Goal: Information Seeking & Learning: Learn about a topic

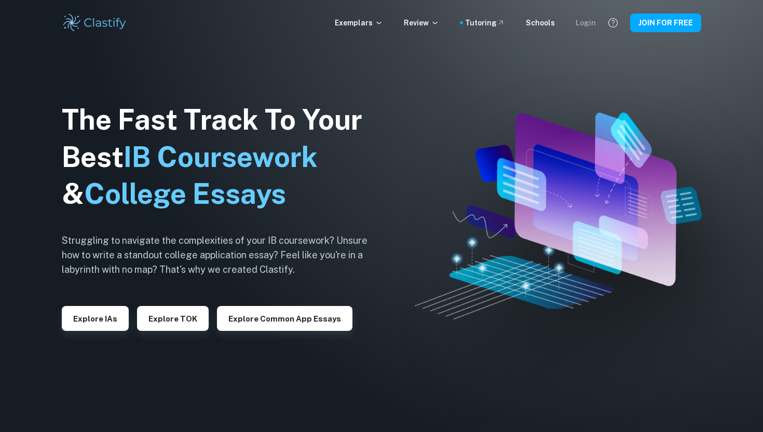
click at [588, 25] on div "Login" at bounding box center [585, 22] width 20 height 11
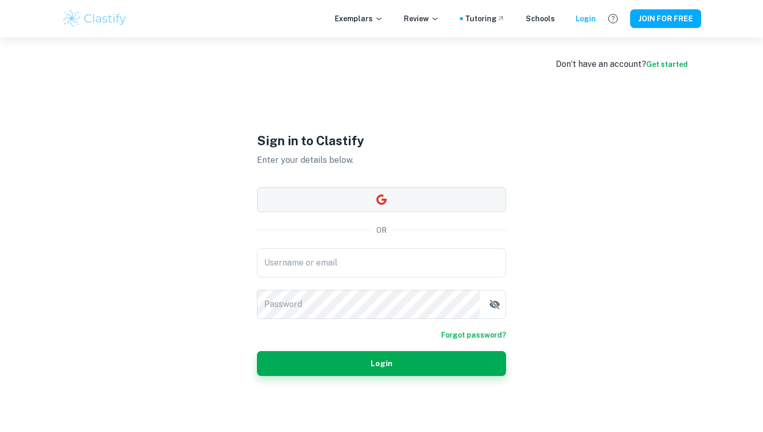
click at [327, 195] on button "button" at bounding box center [381, 199] width 249 height 25
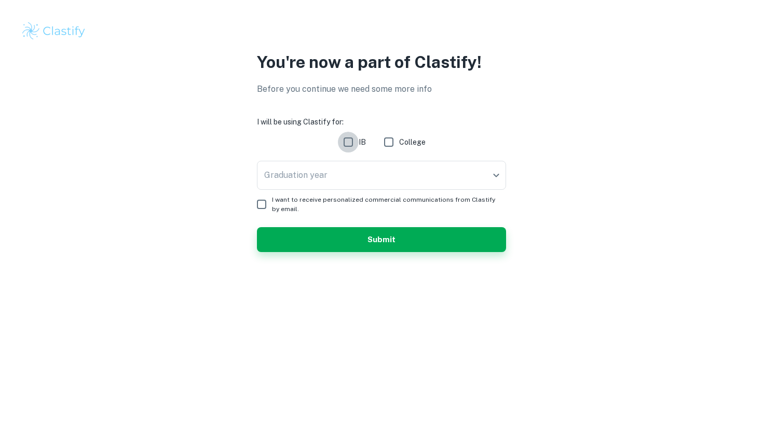
click at [353, 142] on input "IB" at bounding box center [348, 142] width 21 height 21
checkbox input "true"
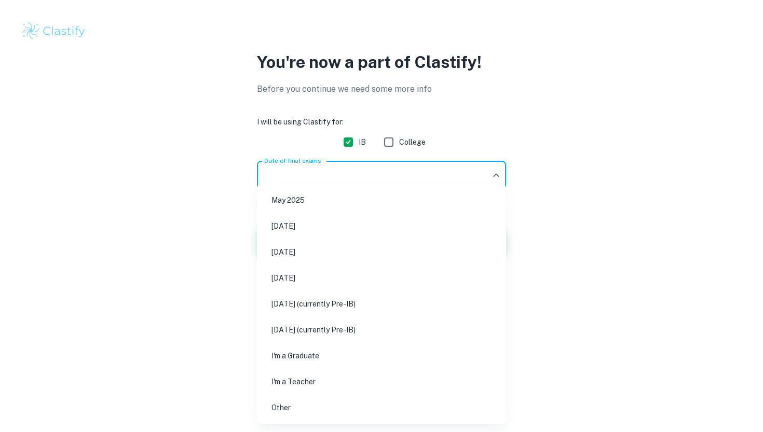
click at [345, 172] on body "We value your privacy We use cookies to enhance your browsing experience, serve…" at bounding box center [381, 216] width 763 height 432
click at [321, 254] on li "May 2026" at bounding box center [381, 252] width 241 height 24
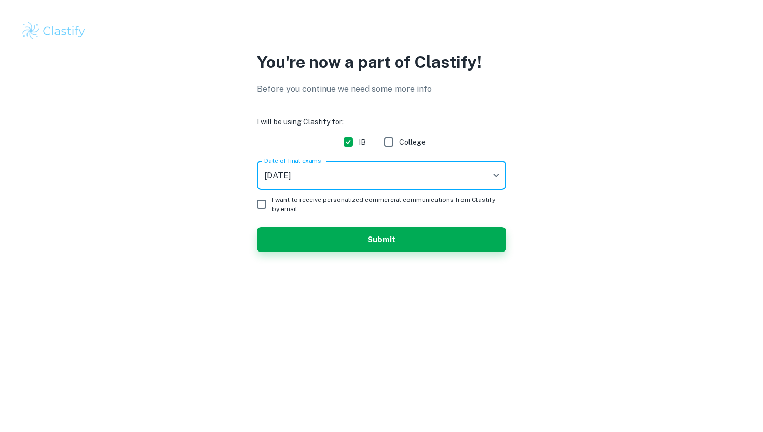
click at [325, 179] on body "We value your privacy We use cookies to enhance your browsing experience, serve…" at bounding box center [381, 216] width 763 height 432
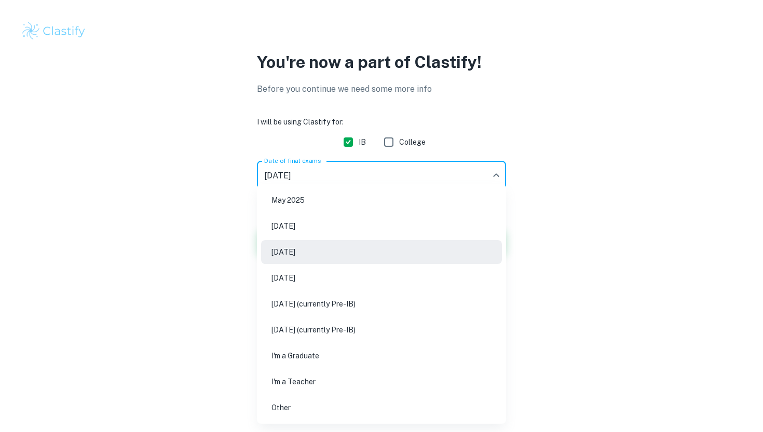
click at [389, 311] on li "May 2027 (currently Pre-IB)" at bounding box center [381, 304] width 241 height 24
type input "M27"
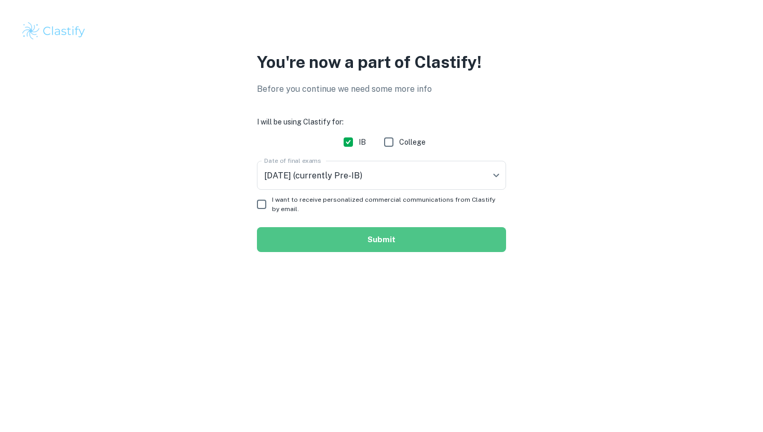
click at [335, 235] on button "Submit" at bounding box center [381, 239] width 249 height 25
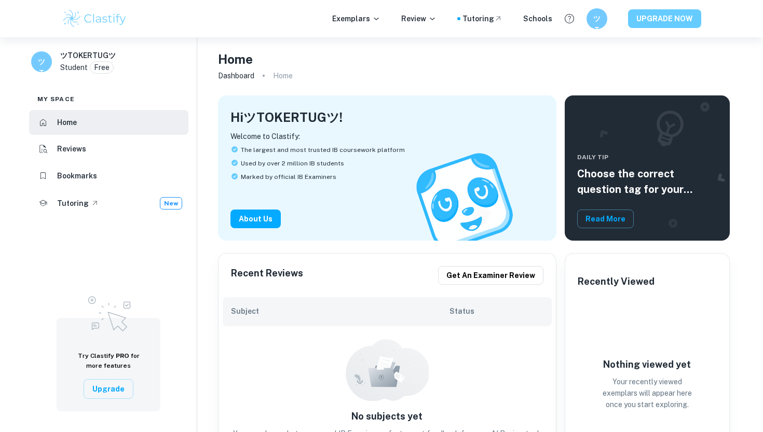
click at [657, 24] on button "UPGRADE NOW" at bounding box center [664, 18] width 73 height 19
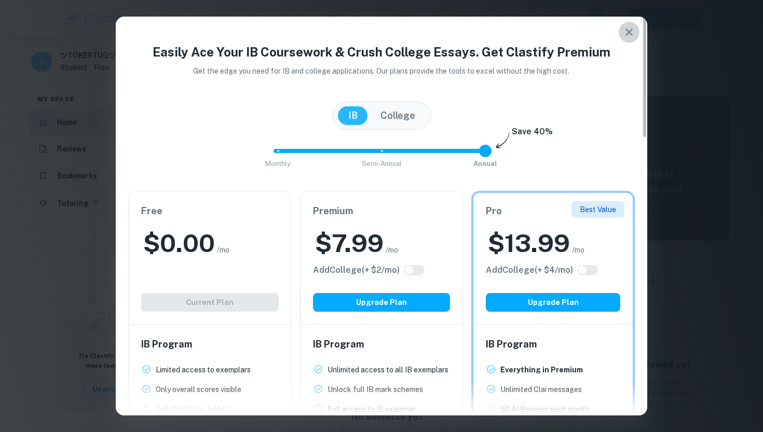
click at [631, 39] on button "button" at bounding box center [628, 32] width 21 height 21
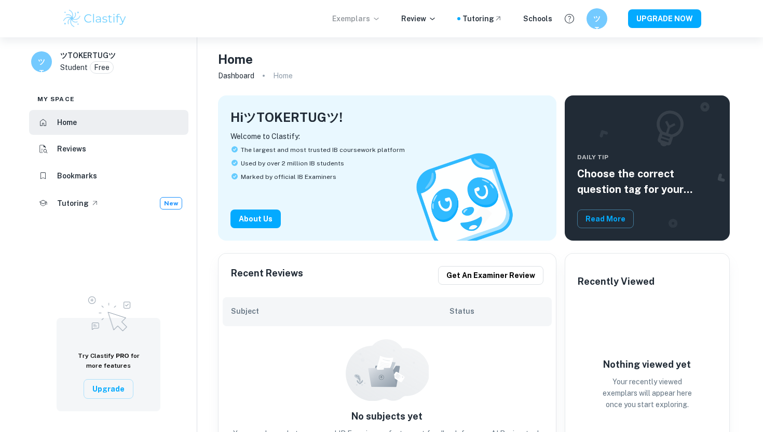
click at [374, 18] on p "Exemplars" at bounding box center [356, 18] width 48 height 11
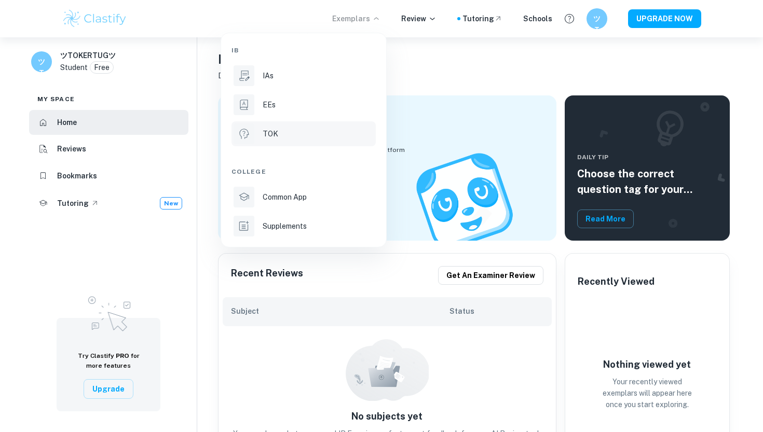
click at [286, 138] on div "TOK" at bounding box center [317, 133] width 111 height 11
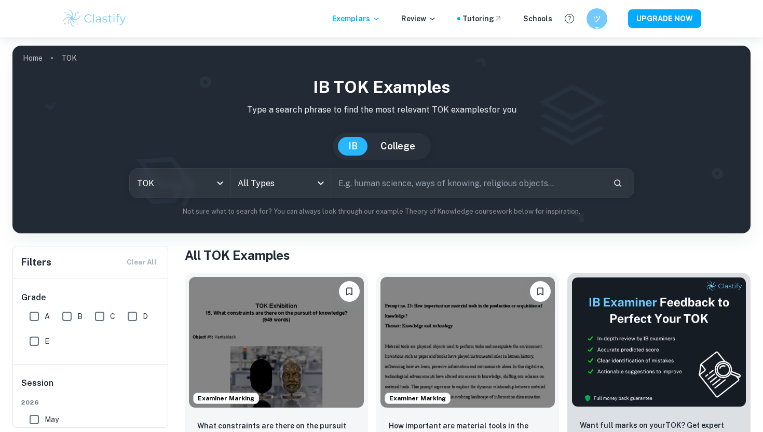
click at [386, 178] on input "text" at bounding box center [467, 183] width 273 height 29
paste input "What role do experts play in influencing our consumption or acquisition of know…"
type input "What role do experts play in influencing our consumption or acquisition of know…"
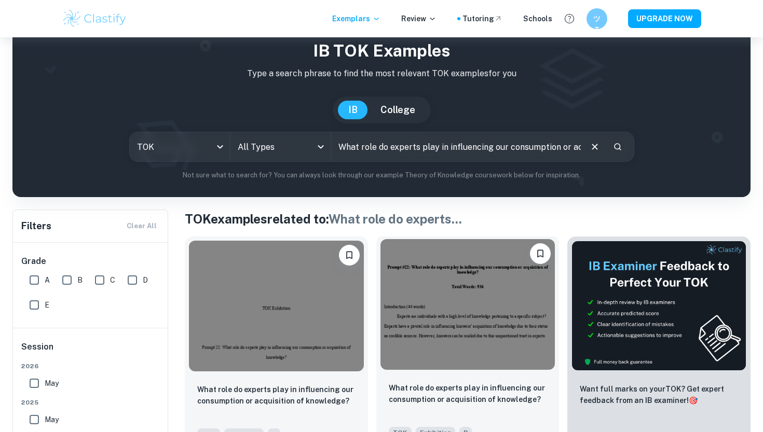
scroll to position [62, 0]
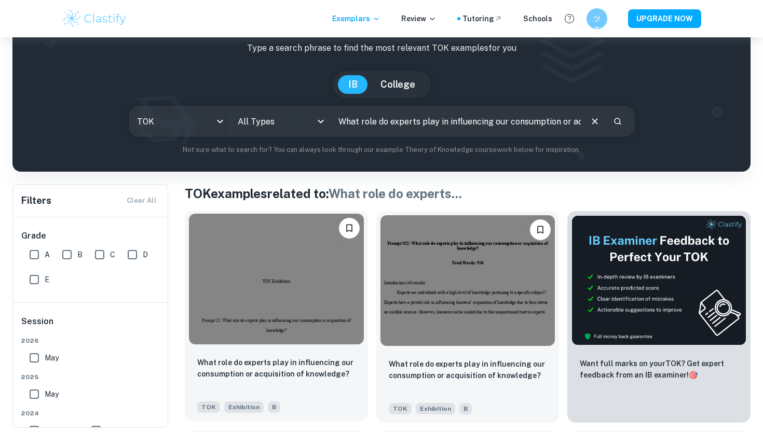
click at [277, 297] on img at bounding box center [276, 279] width 175 height 131
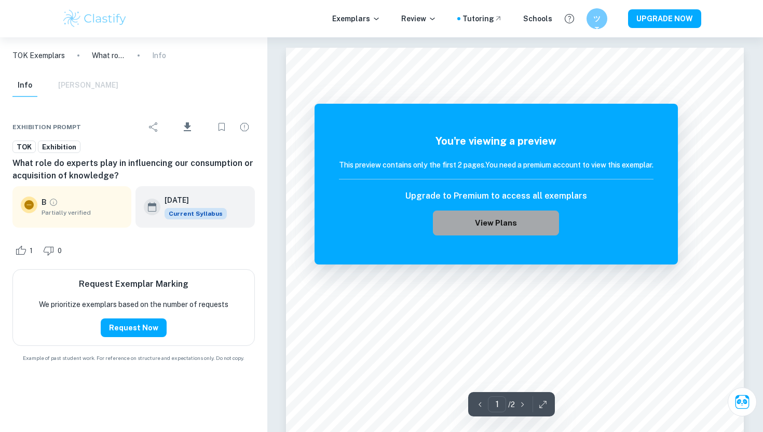
click at [504, 223] on button "View Plans" at bounding box center [496, 223] width 126 height 25
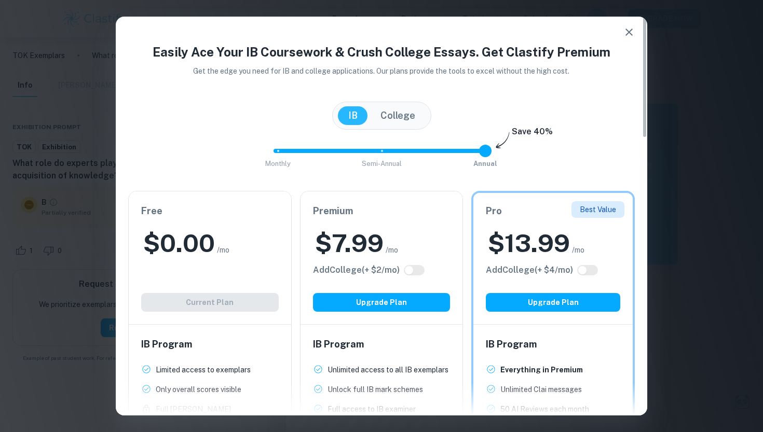
type input "0"
click at [281, 153] on span at bounding box center [376, 151] width 207 height 4
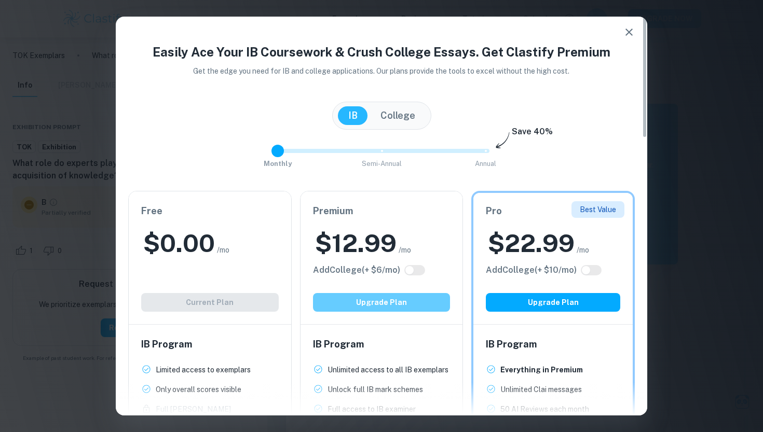
click at [370, 299] on button "Upgrade Plan" at bounding box center [381, 302] width 137 height 19
click at [629, 32] on icon "button" at bounding box center [628, 32] width 7 height 7
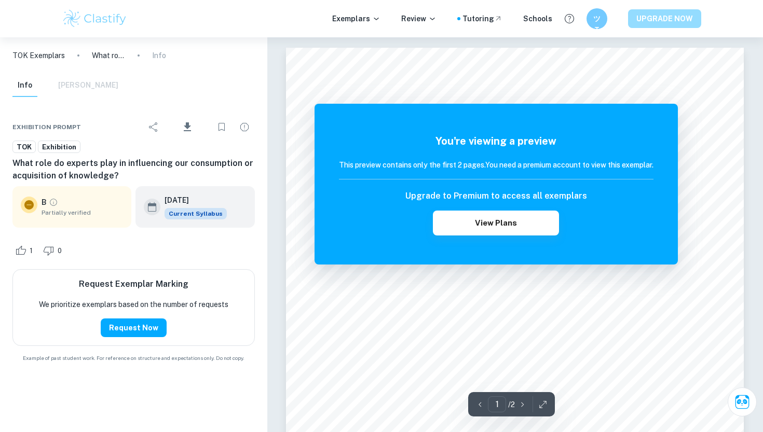
click at [662, 16] on button "UPGRADE NOW" at bounding box center [664, 18] width 73 height 19
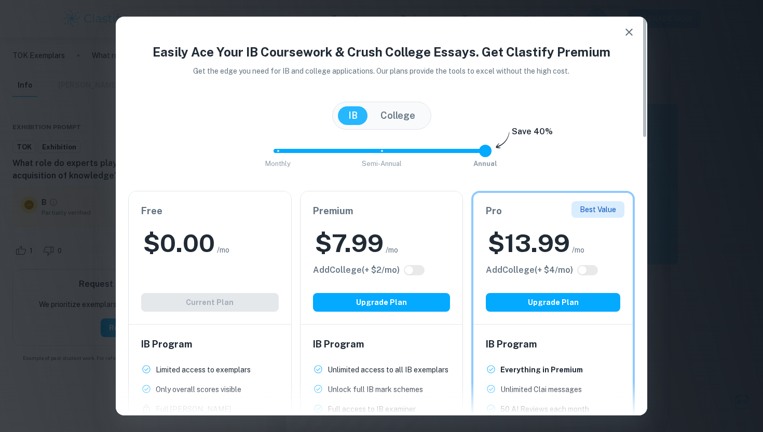
type input "0"
click at [280, 149] on span at bounding box center [376, 151] width 207 height 4
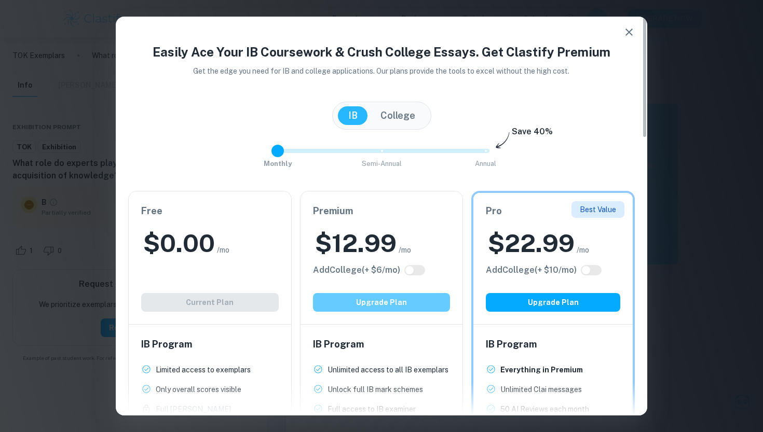
click at [410, 310] on button "Upgrade Plan" at bounding box center [381, 302] width 137 height 19
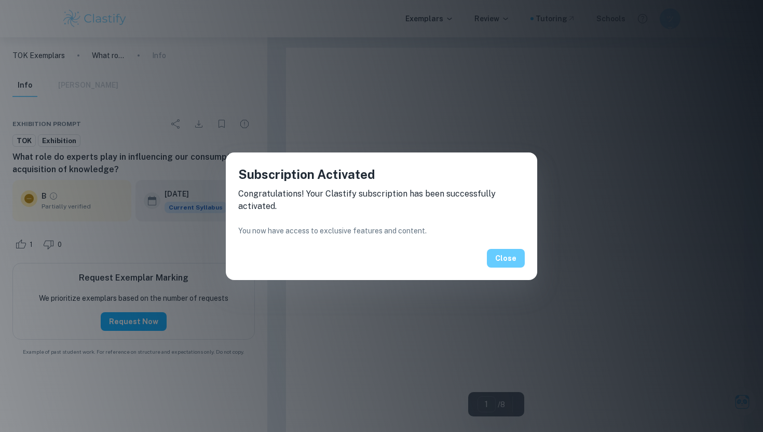
click at [514, 261] on button "Close" at bounding box center [506, 258] width 38 height 19
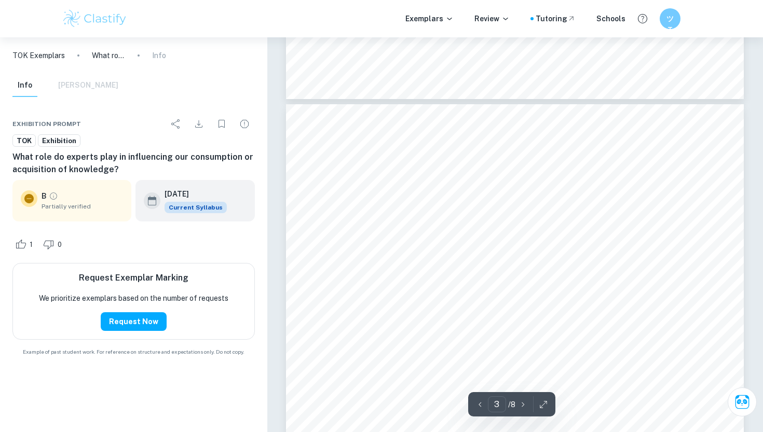
scroll to position [1222, 0]
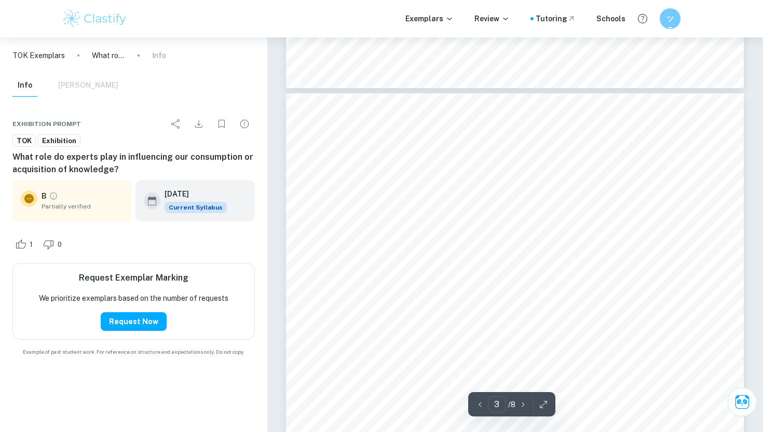
type input "2"
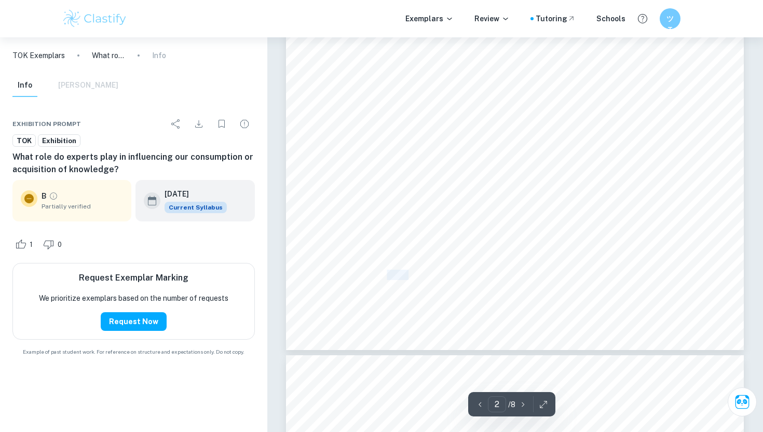
scroll to position [762, 0]
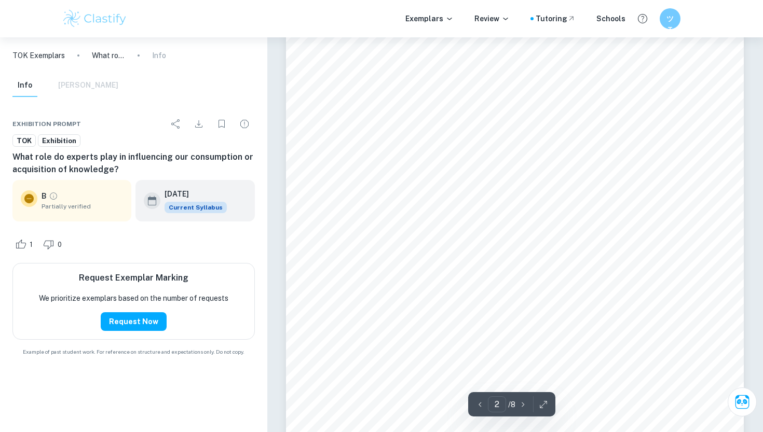
click at [426, 27] on div "Exemplars Review Tutoring Schools ツT" at bounding box center [381, 18] width 664 height 21
click at [427, 21] on p "Exemplars" at bounding box center [429, 18] width 48 height 11
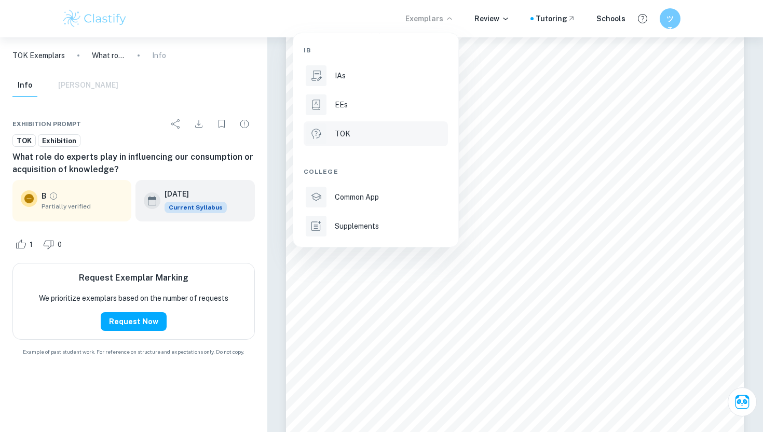
click at [360, 137] on div "TOK" at bounding box center [390, 133] width 111 height 11
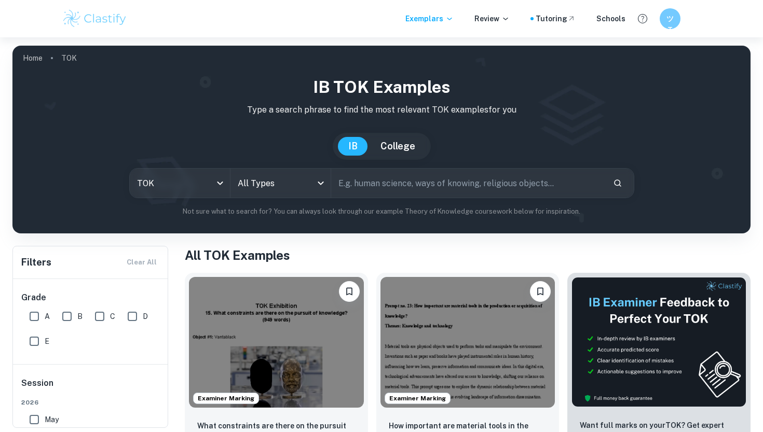
click at [439, 175] on input "text" at bounding box center [467, 183] width 273 height 29
paste input "What role do experts play in influencing our consumption or acquisition of know…"
type input "What role do experts play in influencing our consumption or acquisition of know…"
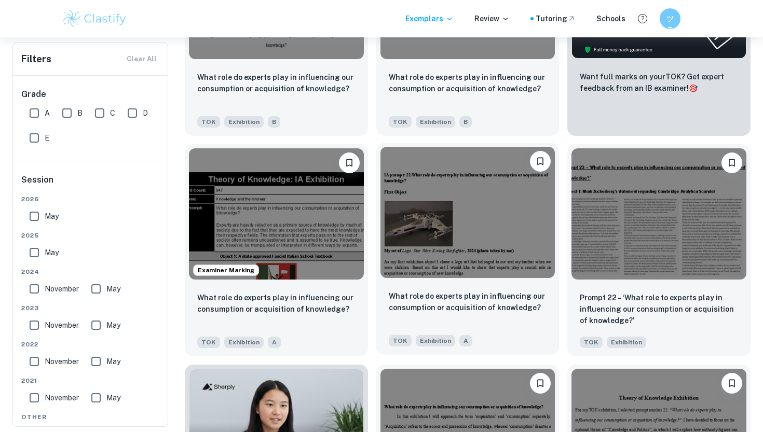
scroll to position [349, 0]
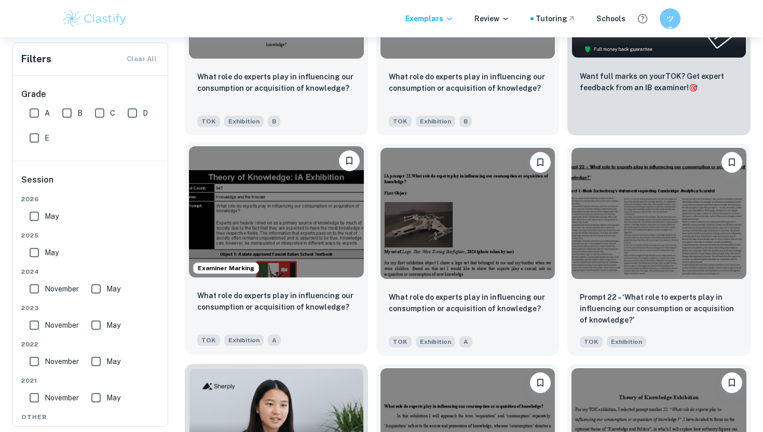
click at [291, 241] on img at bounding box center [276, 211] width 175 height 131
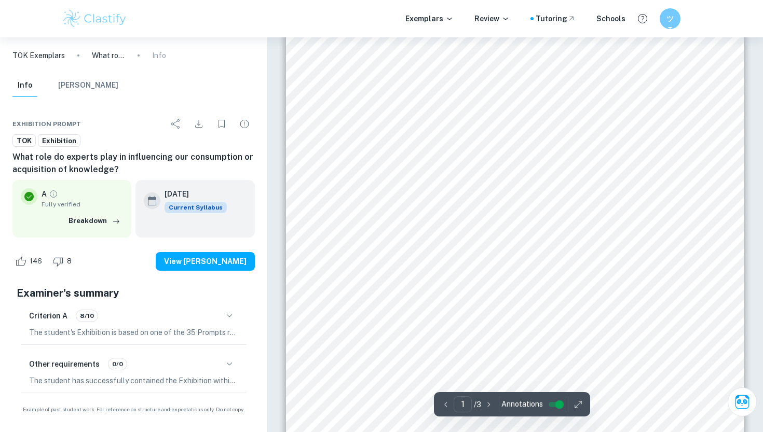
scroll to position [225, 0]
click at [345, 209] on span "influence the spread of knowledge. Experts in education, such as Ministers of E…" at bounding box center [507, 208] width 380 height 9
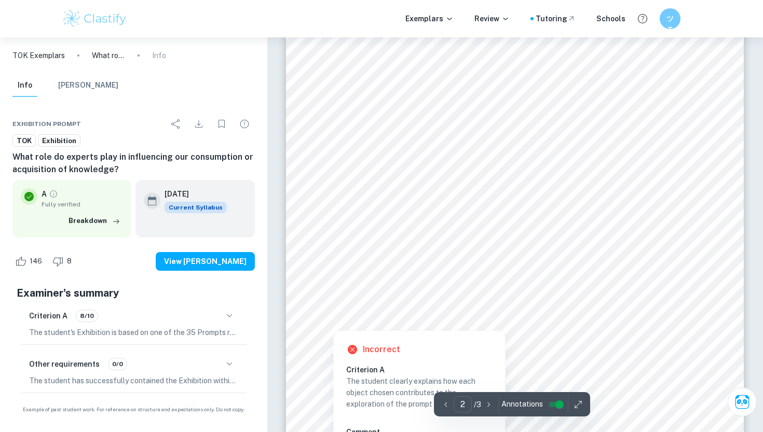
scroll to position [811, 0]
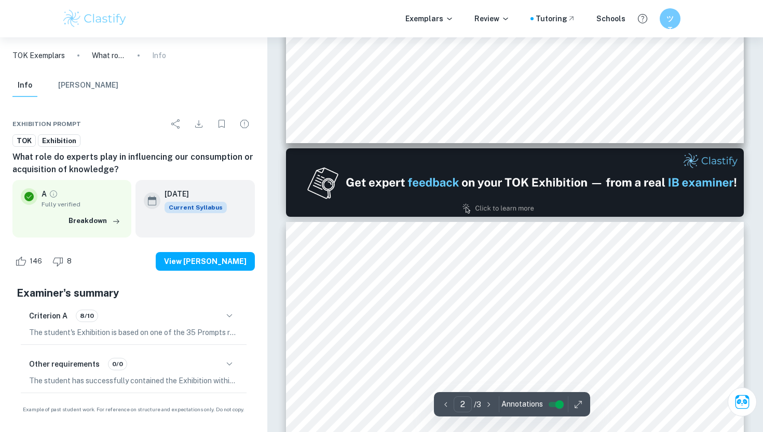
type input "1"
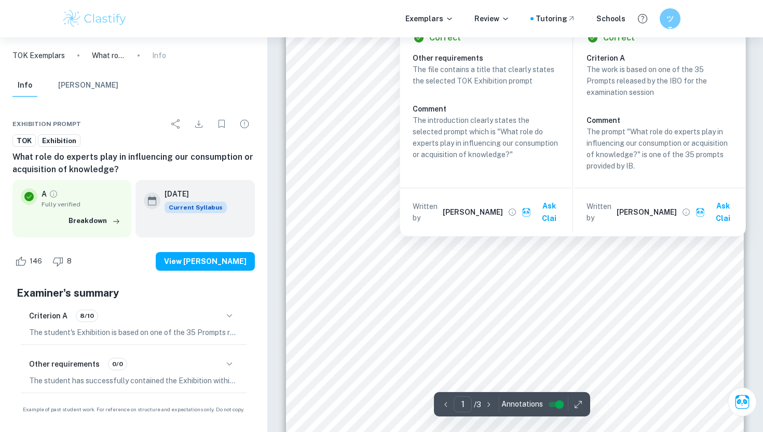
scroll to position [173, 0]
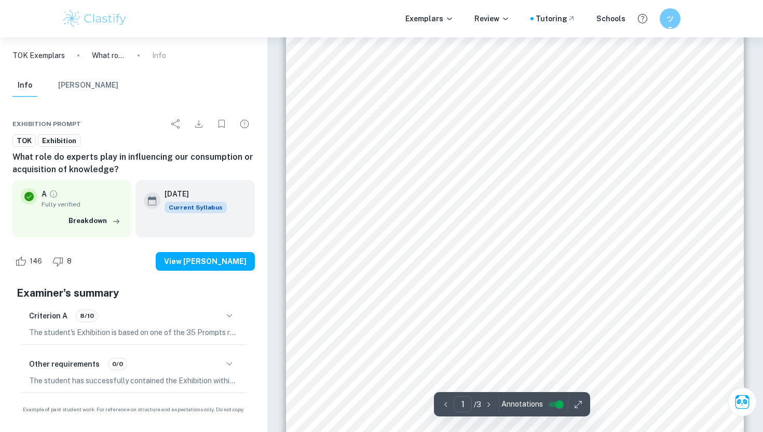
click at [476, 343] on div at bounding box center [511, 345] width 389 height 12
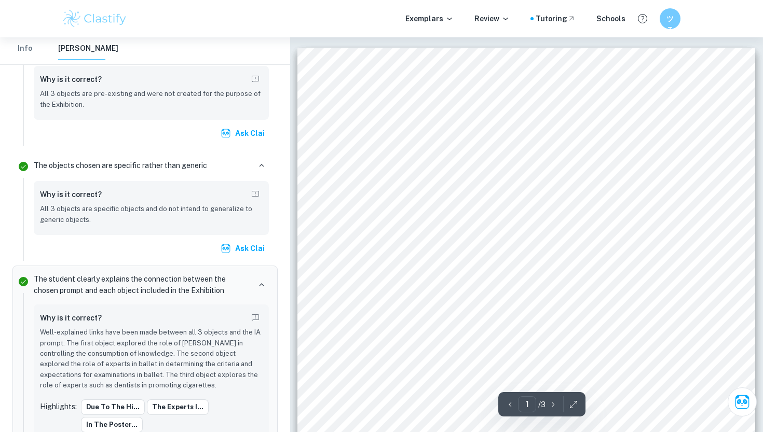
scroll to position [0, 0]
click at [437, 146] on div "Theory of Knowledge: IA Exhibition Word Count: 947 Theme: Knowledge and the Kno…" at bounding box center [526, 371] width 458 height 646
click at [260, 3] on div "Exemplars Review Tutoring Schools ツT" at bounding box center [381, 18] width 763 height 37
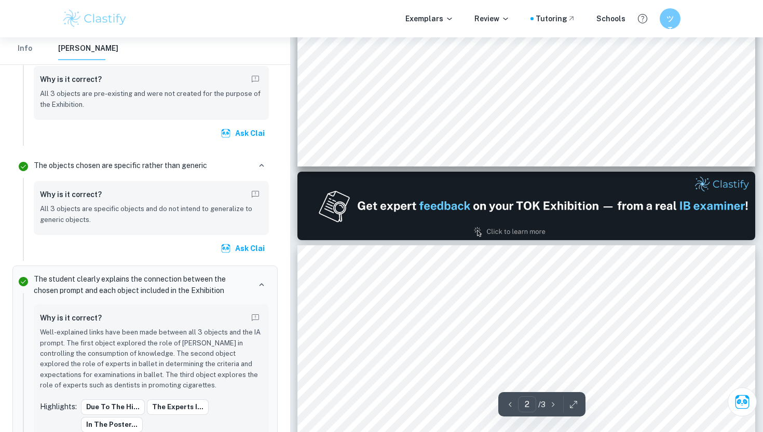
type input "1"
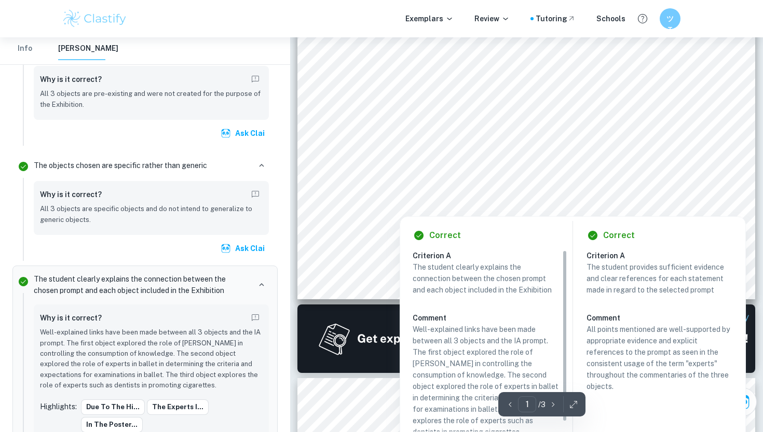
scroll to position [409, 0]
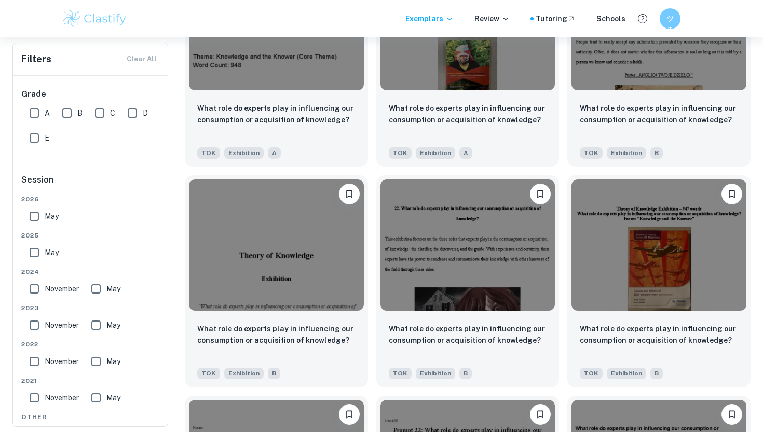
scroll to position [1182, 0]
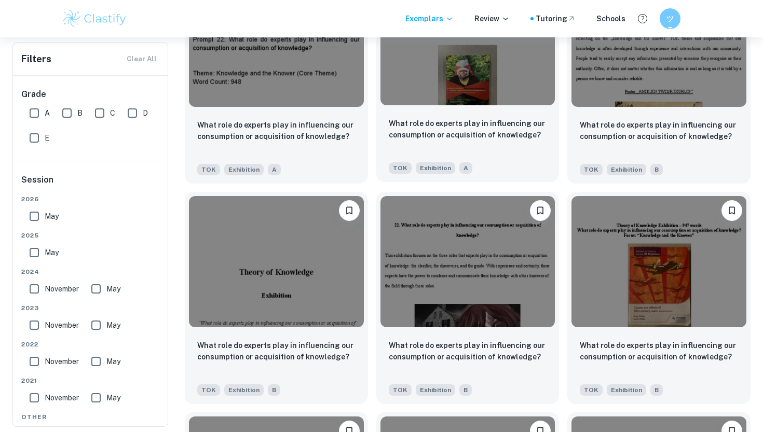
click at [497, 61] on img at bounding box center [467, 40] width 175 height 131
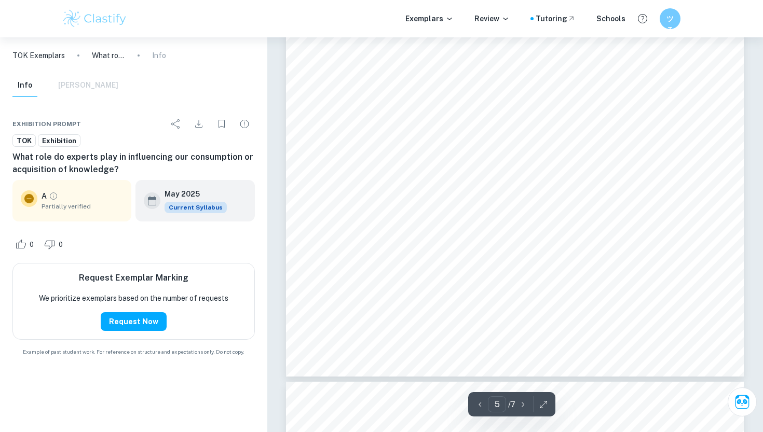
scroll to position [2726, 0]
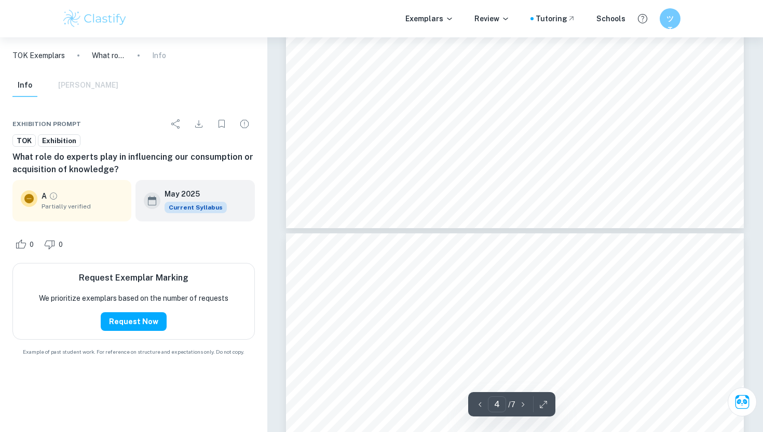
type input "3"
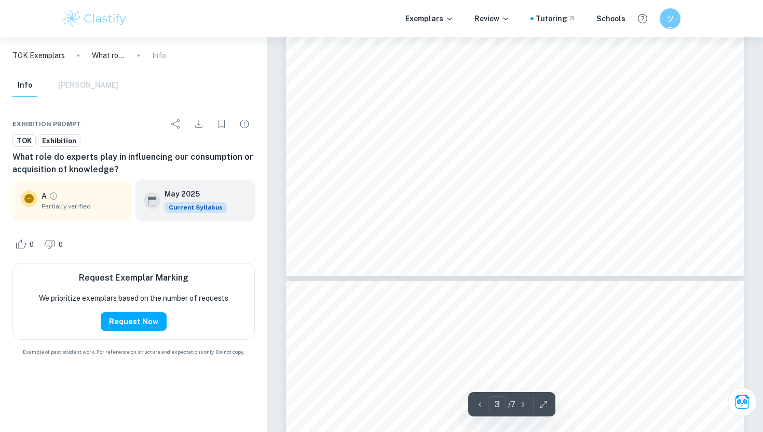
scroll to position [1632, 0]
